Goal: Find contact information: Find contact information

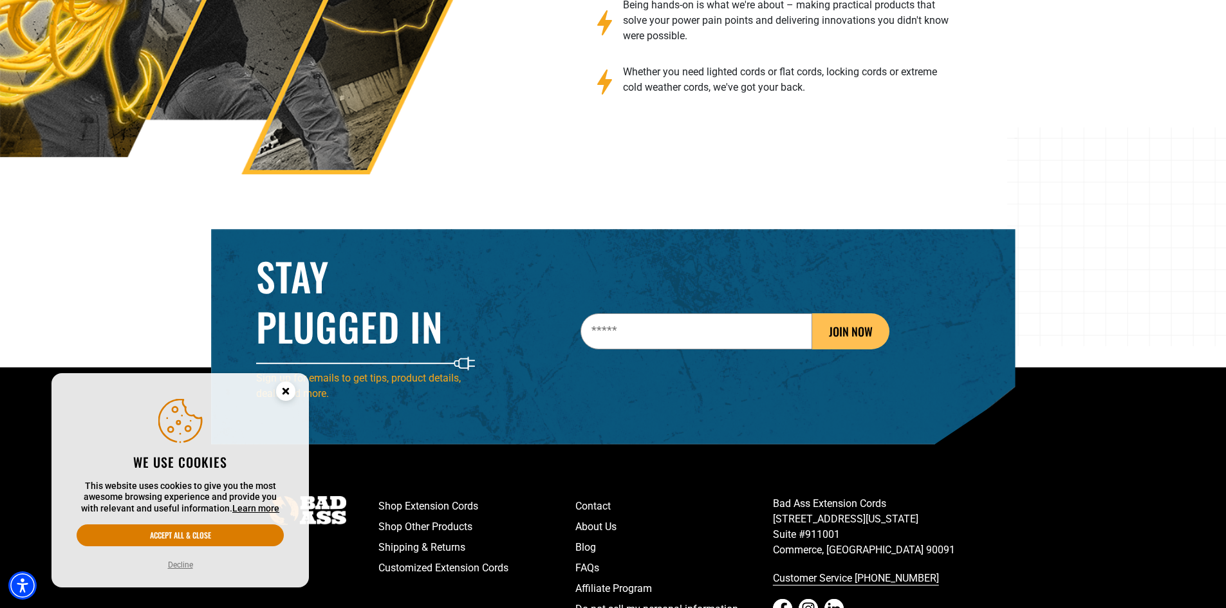
scroll to position [2069, 0]
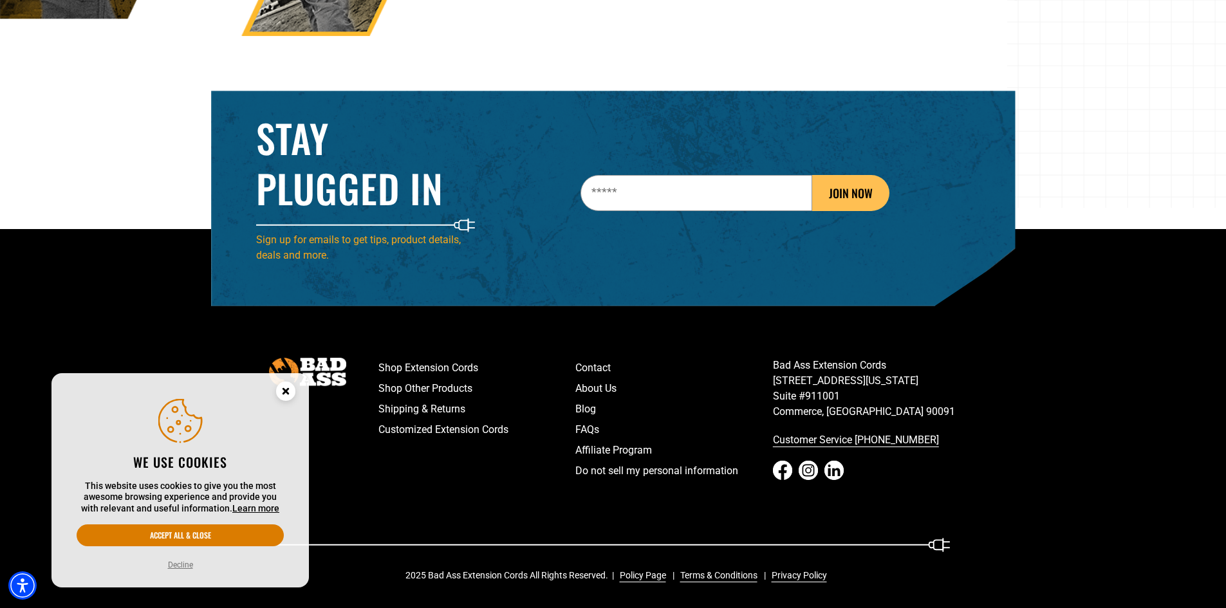
click at [288, 396] on circle "Close this option" at bounding box center [285, 391] width 19 height 19
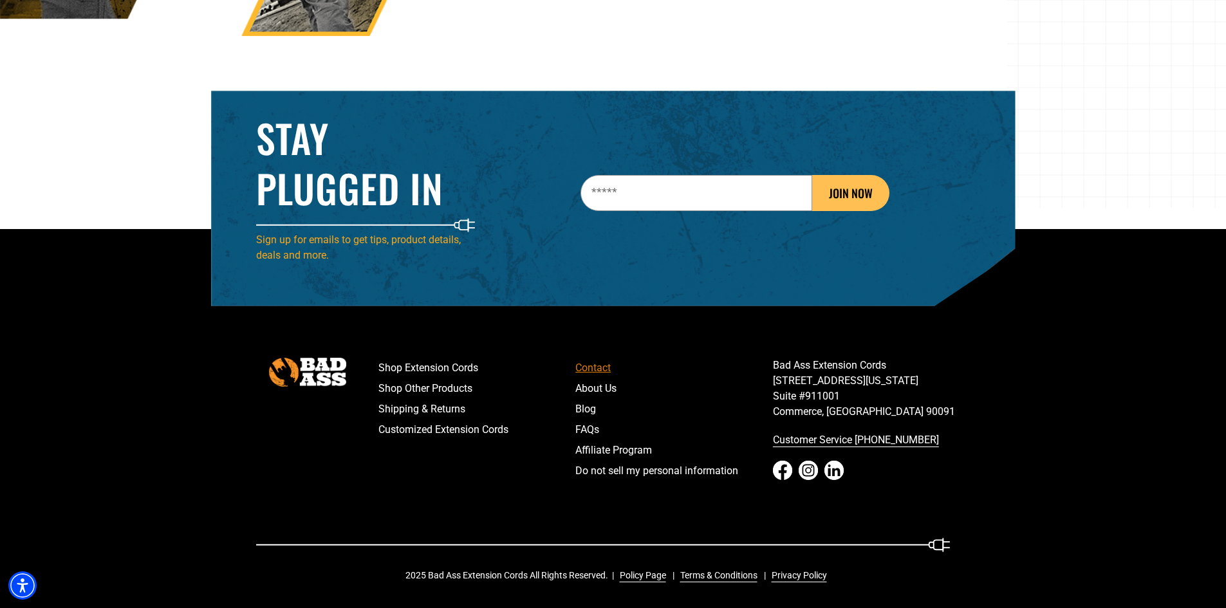
click at [590, 361] on link "Contact" at bounding box center [674, 368] width 198 height 21
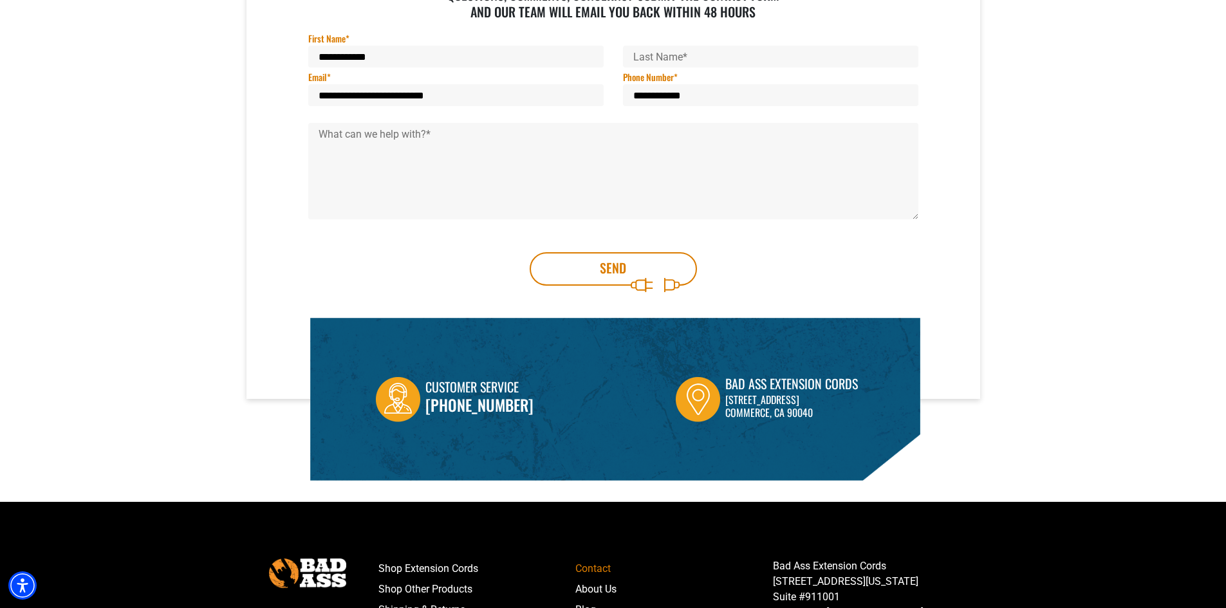
scroll to position [322, 0]
